Goal: Navigation & Orientation: Find specific page/section

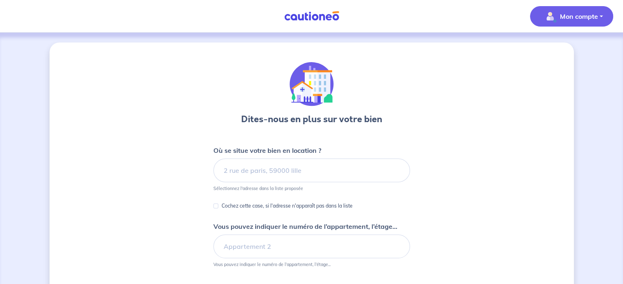
click at [556, 11] on span "Mon compte" at bounding box center [569, 16] width 58 height 13
click at [550, 53] on link "Mes informations" at bounding box center [563, 50] width 66 height 13
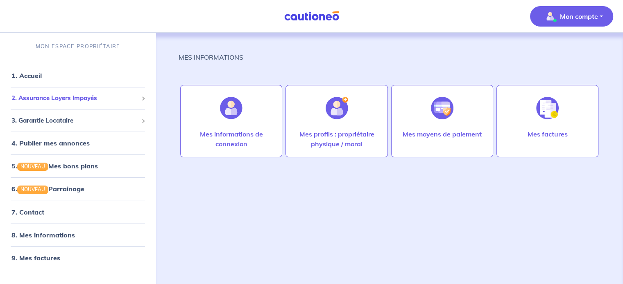
click at [55, 101] on span "2. Assurance Loyers Impayés" at bounding box center [74, 98] width 126 height 9
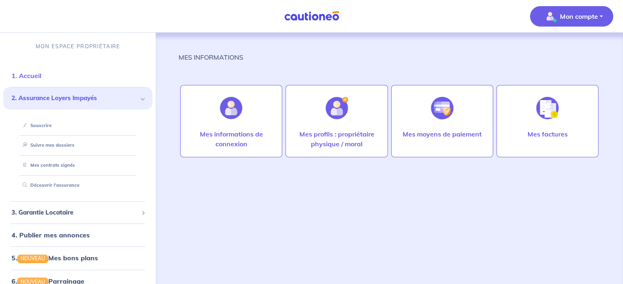
click at [34, 77] on link "1. Accueil" at bounding box center [26, 76] width 30 height 8
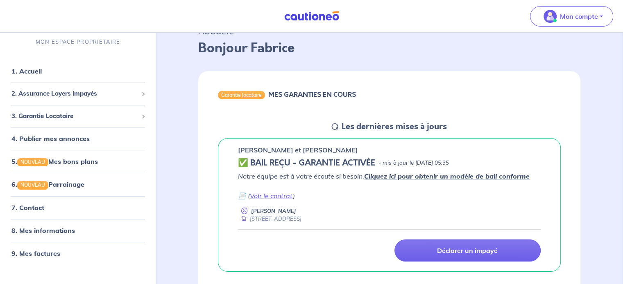
scroll to position [82, 0]
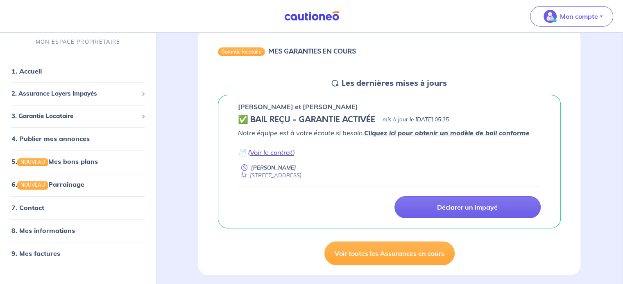
click at [279, 151] on link "Voir le contrat" at bounding box center [271, 153] width 43 height 8
